Goal: Find specific page/section: Find specific page/section

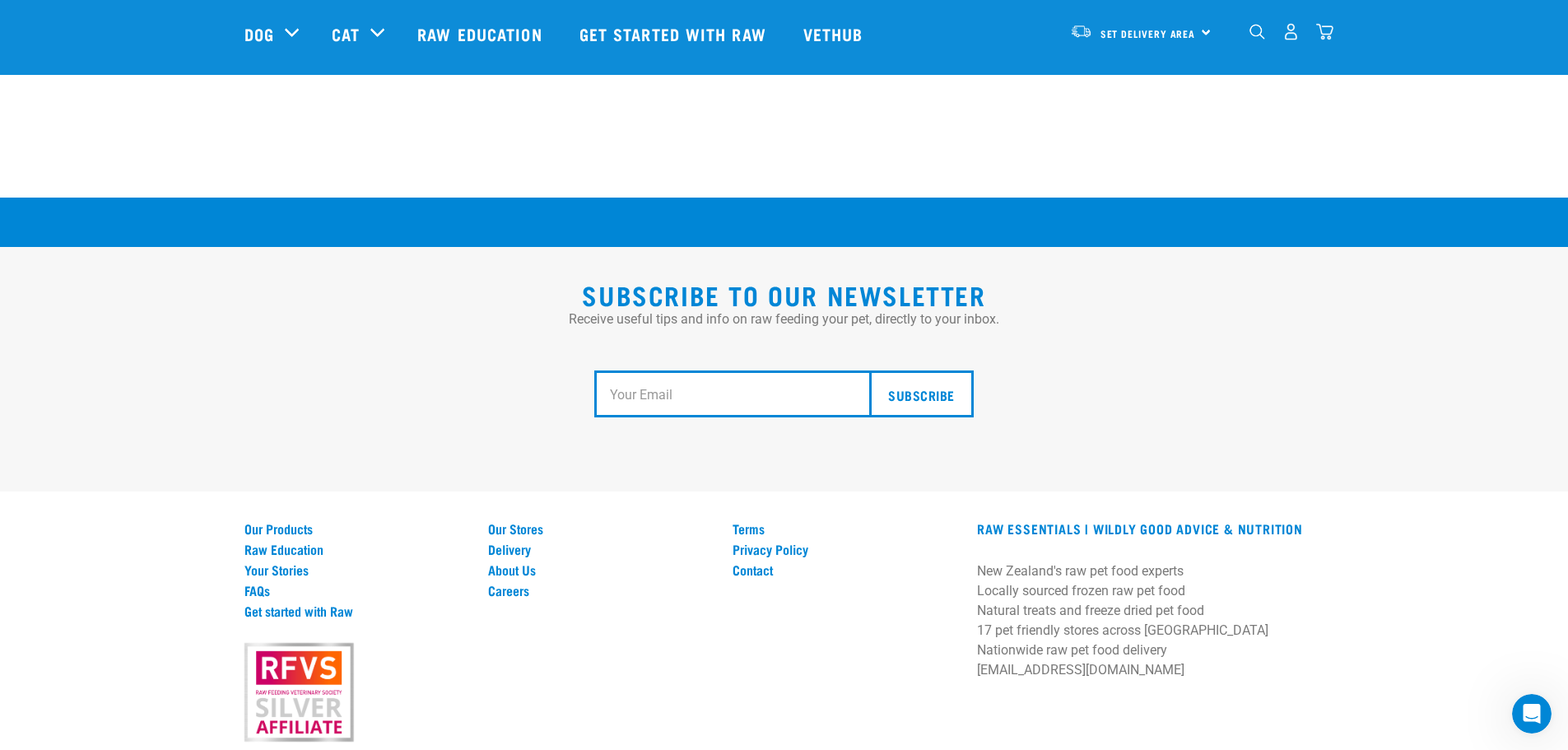
scroll to position [3039, 0]
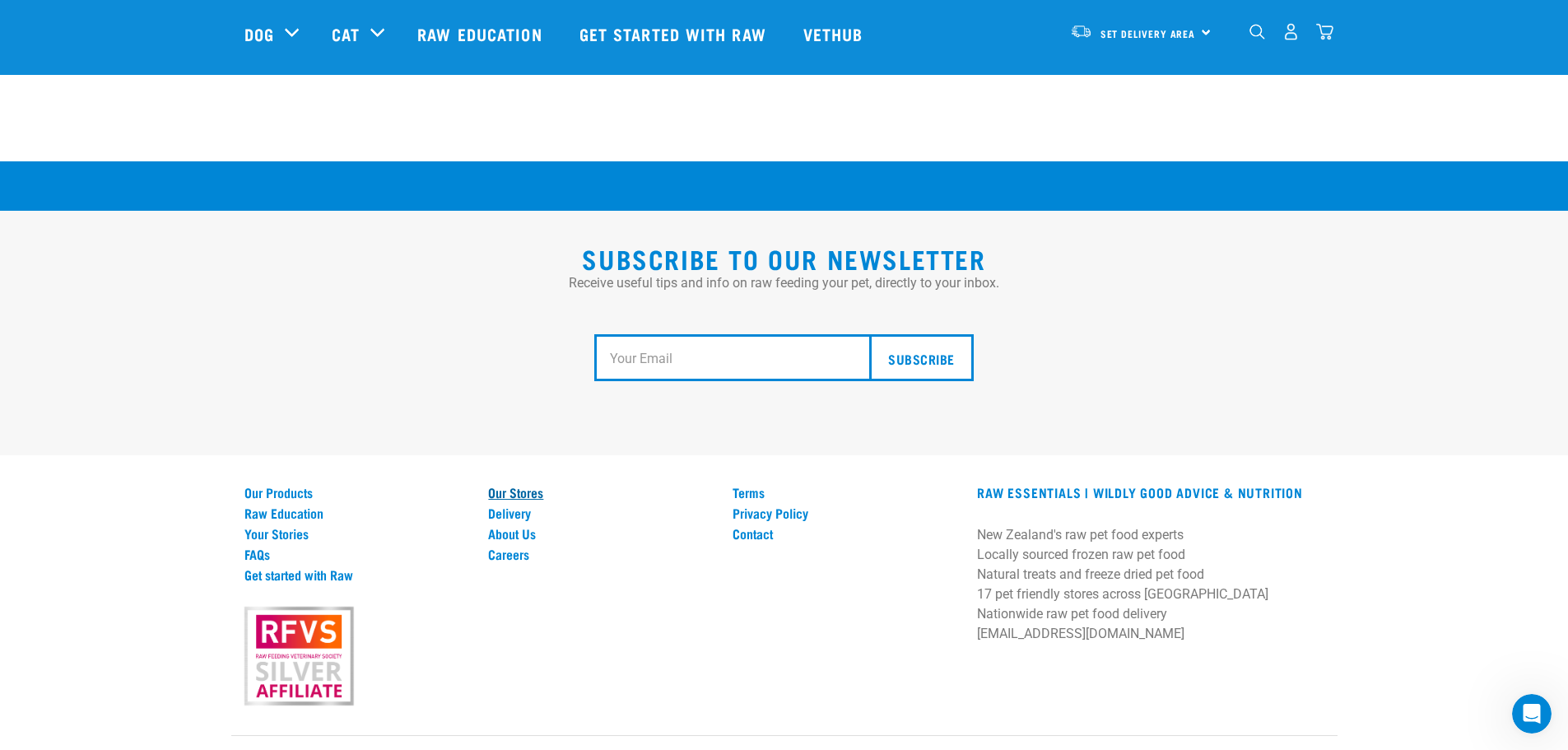
click at [527, 485] on link "Our Stores" at bounding box center [601, 492] width 225 height 15
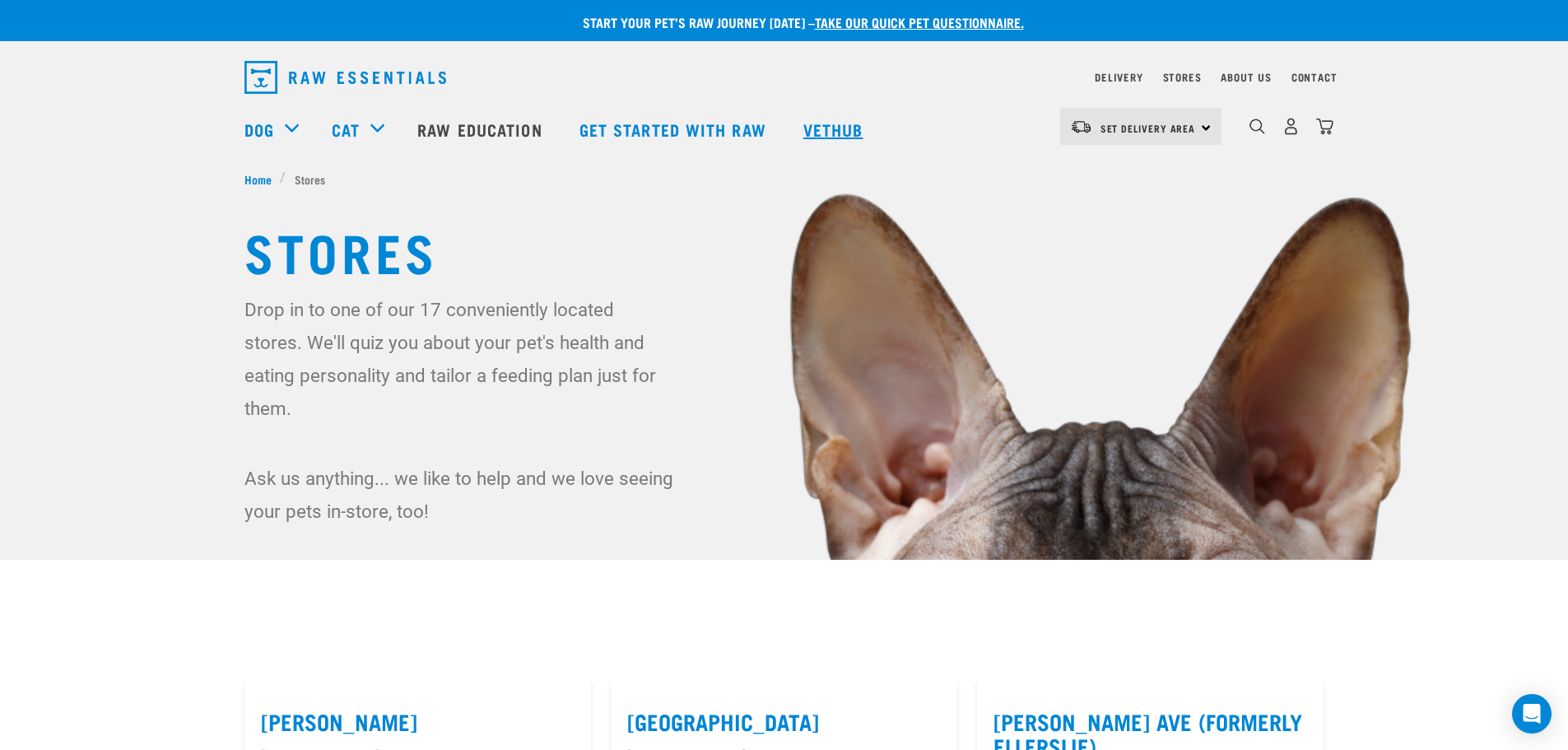
click at [827, 127] on link "Vethub" at bounding box center [835, 128] width 97 height 65
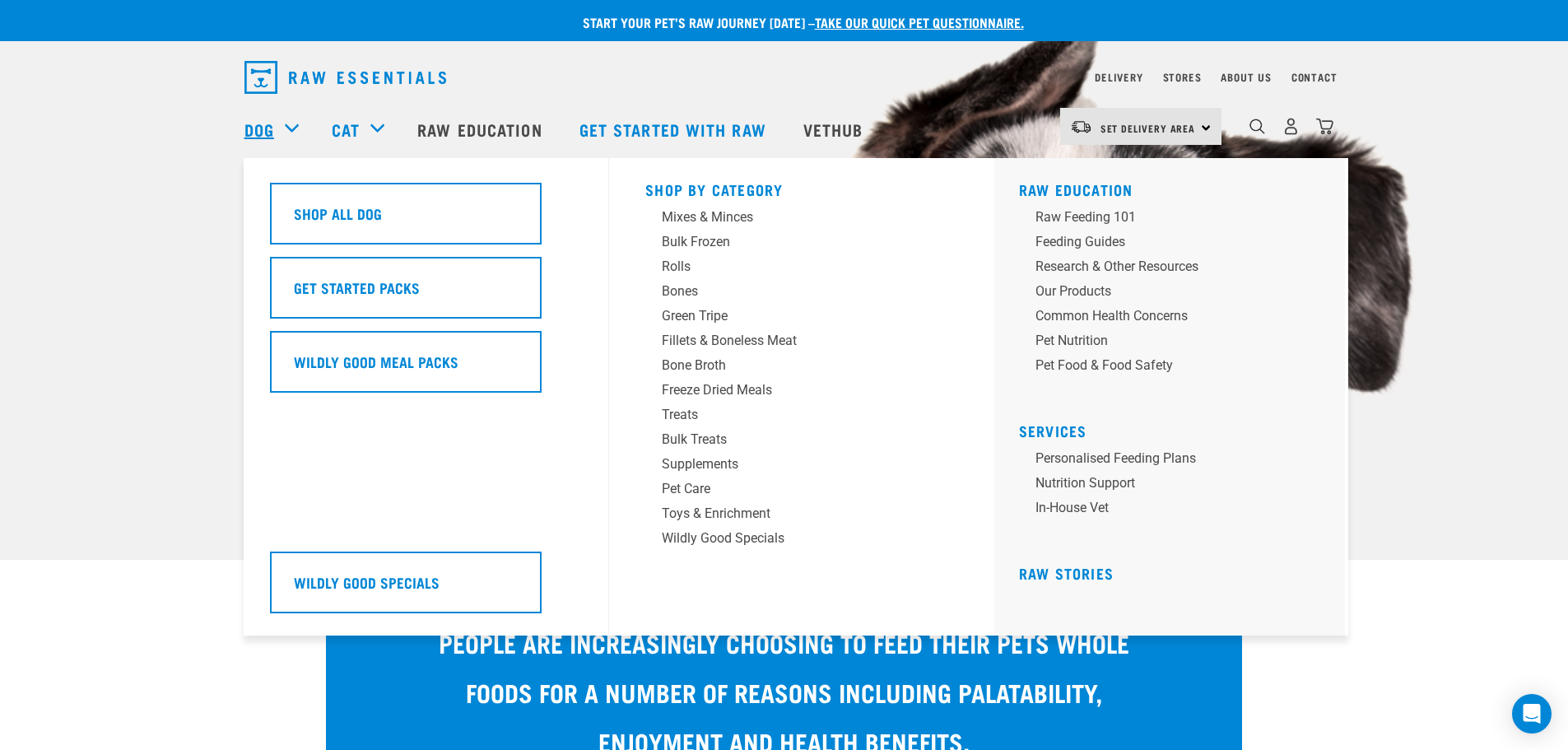
click at [251, 127] on link "Dog" at bounding box center [259, 129] width 29 height 25
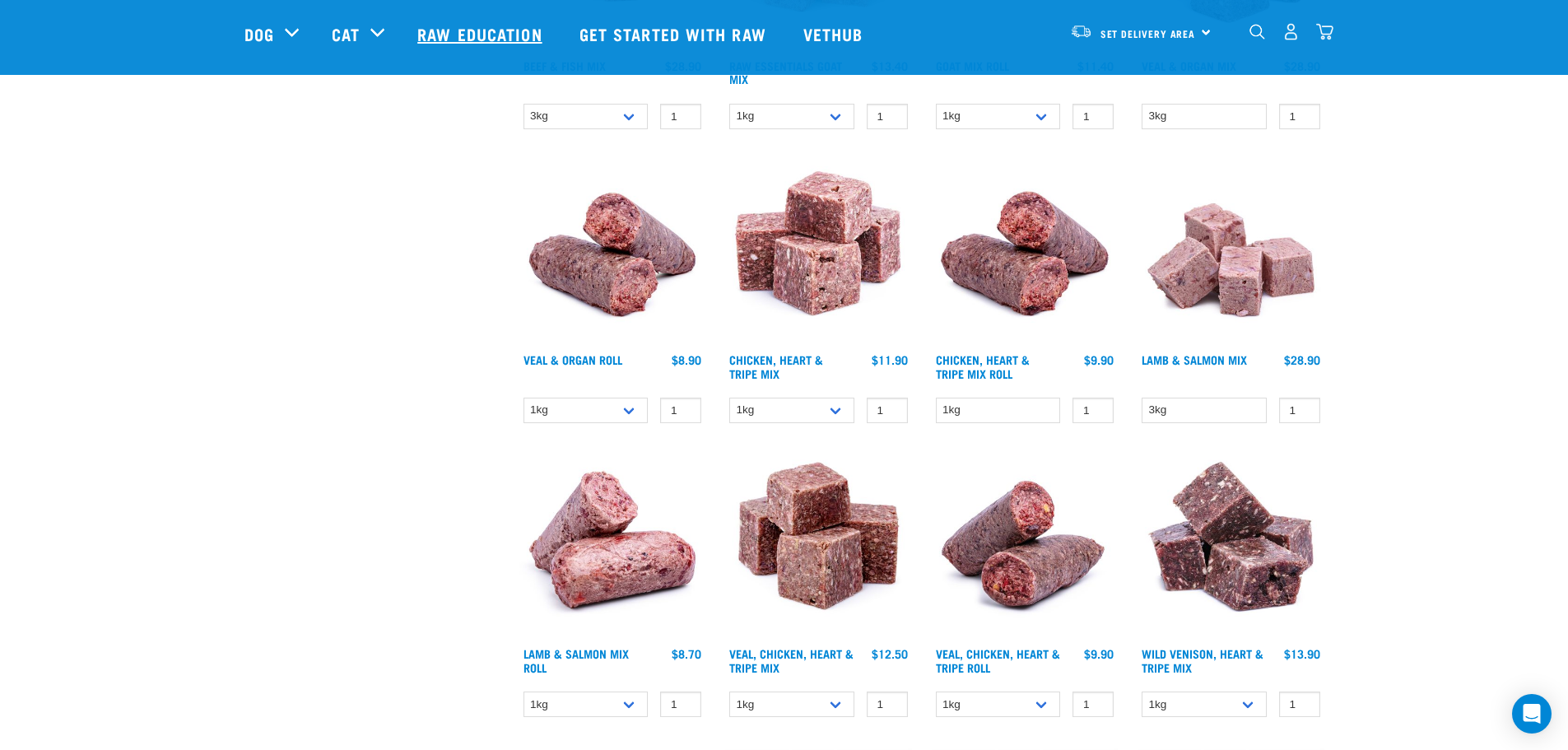
scroll to position [1646, 0]
